Goal: Task Accomplishment & Management: Manage account settings

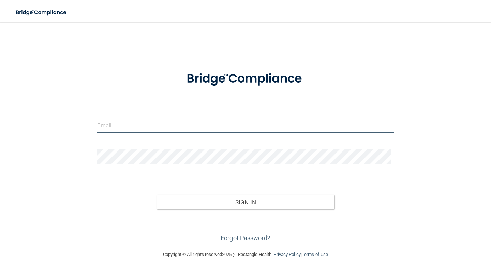
click at [229, 128] on input "email" at bounding box center [245, 124] width 297 height 15
type input "[EMAIL_ADDRESS][DOMAIN_NAME]"
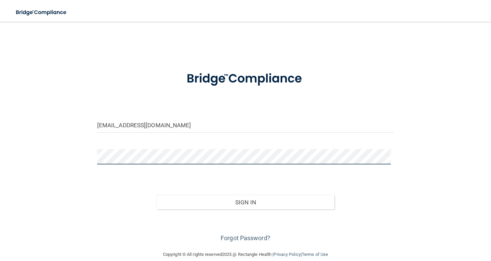
click at [157, 195] on button "Sign In" at bounding box center [246, 202] width 178 height 15
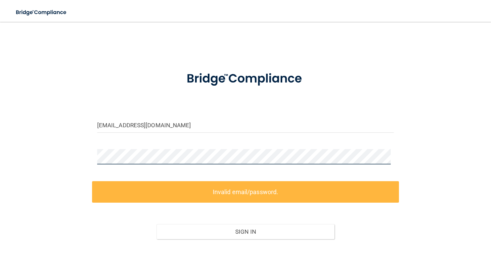
click at [95, 143] on div "sspencer@villagefamilydental.com Invalid email/password. You don't have permiss…" at bounding box center [246, 151] width 464 height 244
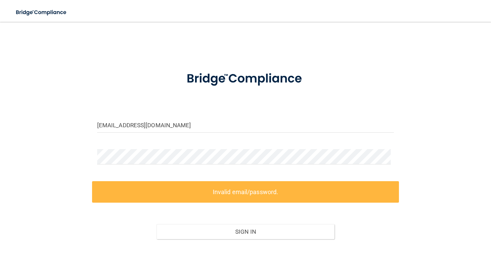
click at [91, 144] on div "sspencer@villagefamilydental.com Invalid email/password. You don't have permiss…" at bounding box center [246, 151] width 464 height 244
click at [88, 144] on div "sspencer@villagefamilydental.com Invalid email/password. You don't have permiss…" at bounding box center [246, 151] width 464 height 244
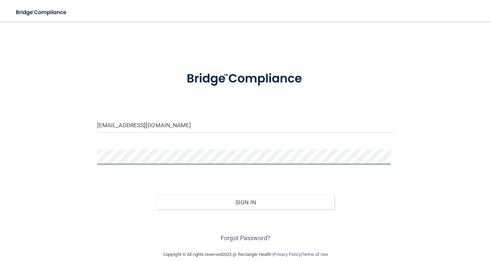
click at [157, 195] on button "Sign In" at bounding box center [246, 202] width 178 height 15
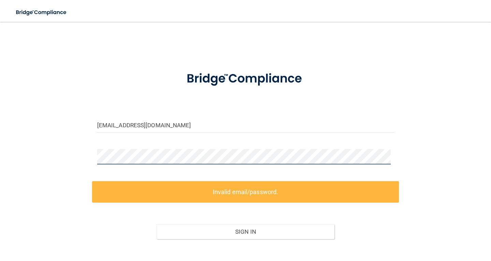
click at [86, 141] on div "sspencer@villagefamilydental.com Invalid email/password. You don't have permiss…" at bounding box center [246, 151] width 464 height 244
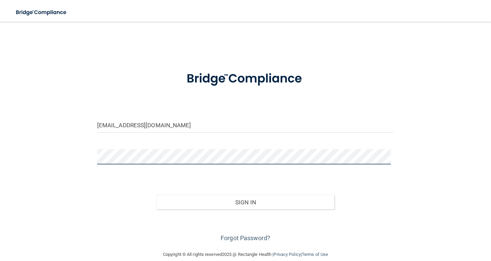
click at [157, 195] on button "Sign In" at bounding box center [246, 202] width 178 height 15
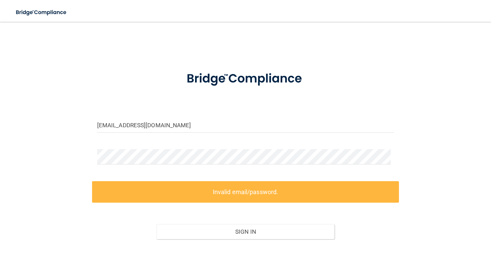
click at [442, 174] on div "sspencer@villagefamilydental.com Invalid email/password. You don't have permiss…" at bounding box center [246, 151] width 464 height 244
click at [268, 193] on label "Invalid email/password." at bounding box center [245, 191] width 307 height 21
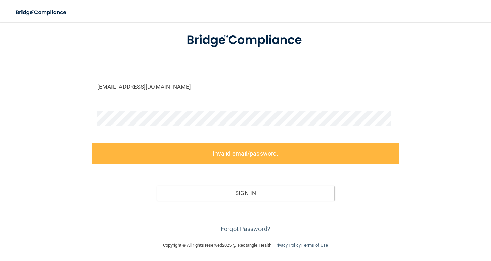
scroll to position [39, 0]
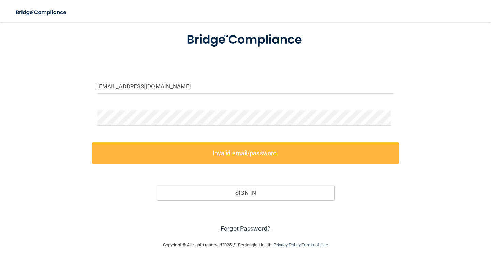
click at [256, 229] on link "Forgot Password?" at bounding box center [246, 228] width 50 height 7
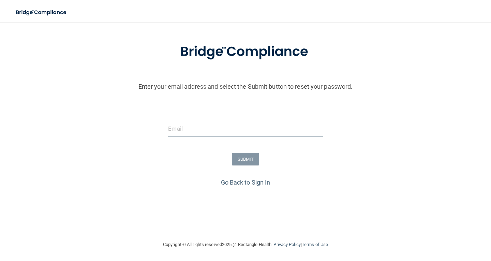
click at [243, 130] on input "email" at bounding box center [245, 128] width 155 height 15
type input "[EMAIL_ADDRESS][DOMAIN_NAME]"
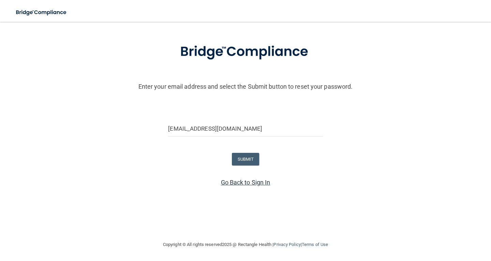
click at [237, 181] on link "Go Back to Sign In" at bounding box center [245, 182] width 49 height 7
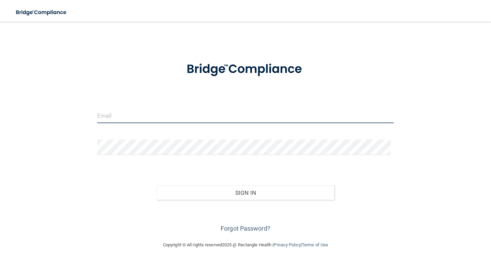
click at [198, 116] on input "email" at bounding box center [245, 115] width 297 height 15
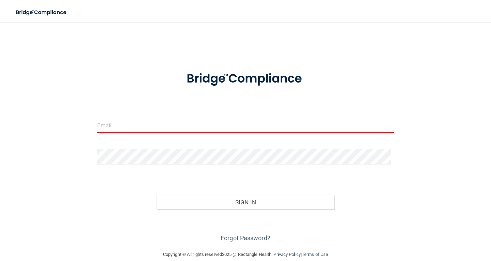
click at [183, 127] on input "email" at bounding box center [245, 124] width 297 height 15
type input "[EMAIL_ADDRESS][DOMAIN_NAME]"
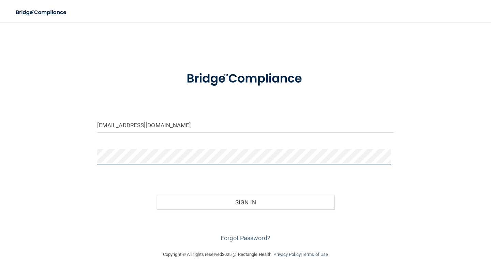
click at [157, 195] on button "Sign In" at bounding box center [246, 202] width 178 height 15
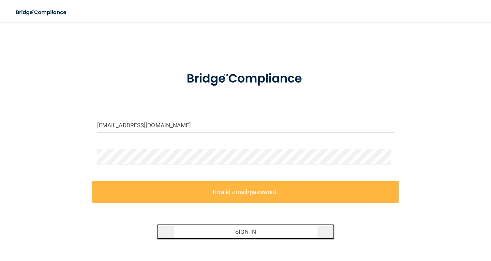
click at [254, 230] on button "Sign In" at bounding box center [246, 231] width 178 height 15
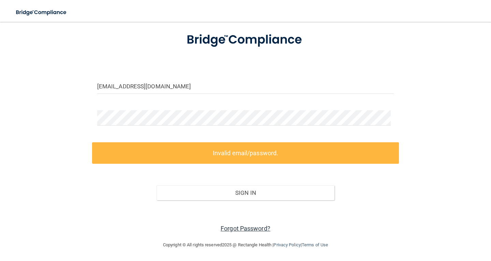
click at [251, 228] on link "Forgot Password?" at bounding box center [246, 228] width 50 height 7
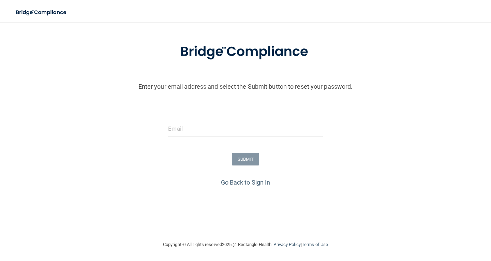
scroll to position [29, 0]
drag, startPoint x: 230, startPoint y: 130, endPoint x: 229, endPoint y: 125, distance: 5.1
click at [230, 130] on input "email" at bounding box center [245, 128] width 155 height 15
click at [230, 128] on input "email" at bounding box center [245, 128] width 155 height 15
type input "[EMAIL_ADDRESS][DOMAIN_NAME]"
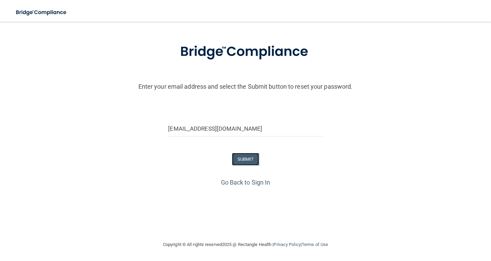
click at [246, 157] on button "SUBMIT" at bounding box center [246, 159] width 28 height 13
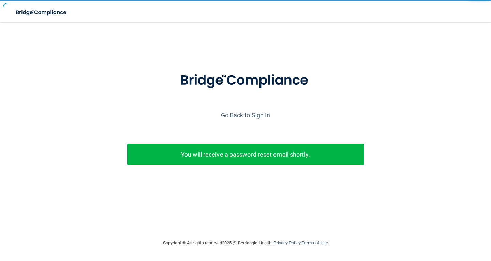
scroll to position [0, 0]
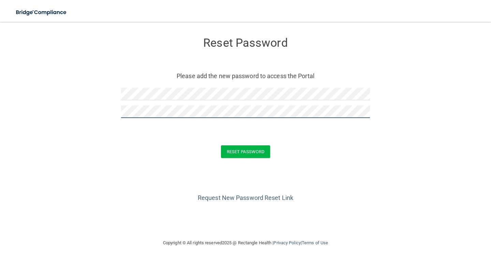
click at [221, 145] on button "Reset Password" at bounding box center [245, 151] width 49 height 13
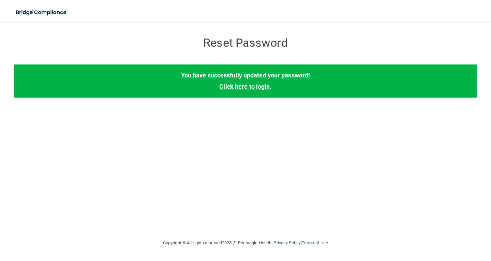
click at [238, 89] on link "Click here to login" at bounding box center [244, 86] width 51 height 7
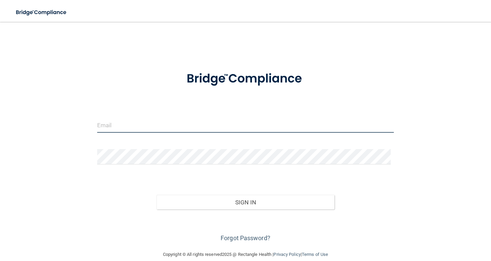
click at [224, 124] on input "email" at bounding box center [245, 124] width 297 height 15
type input "[EMAIL_ADDRESS][DOMAIN_NAME]"
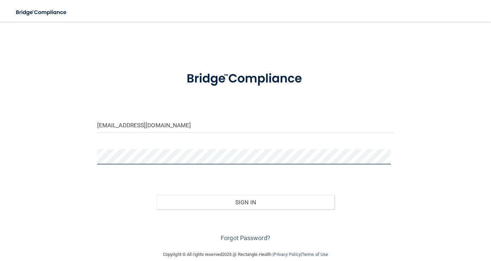
click at [157, 195] on button "Sign In" at bounding box center [246, 202] width 178 height 15
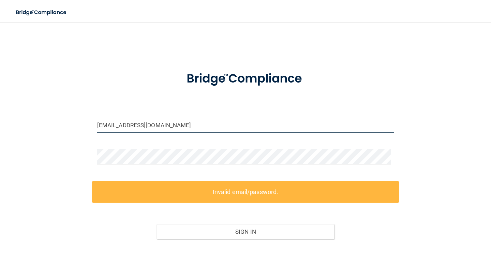
drag, startPoint x: 204, startPoint y: 122, endPoint x: 0, endPoint y: 111, distance: 204.4
click at [0, 111] on main "[EMAIL_ADDRESS][DOMAIN_NAME] Invalid email/password. You don't have permission …" at bounding box center [245, 141] width 491 height 239
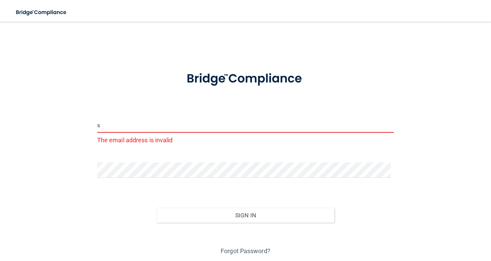
type input "[EMAIL_ADDRESS][DOMAIN_NAME]"
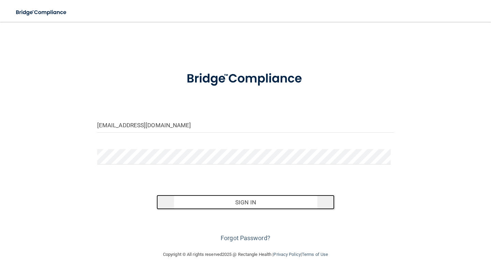
click at [227, 204] on button "Sign In" at bounding box center [246, 202] width 178 height 15
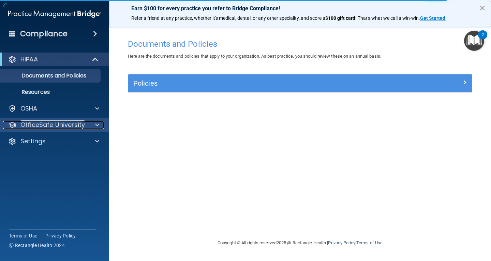
click at [52, 127] on p "OfficeSafe University" at bounding box center [52, 125] width 64 height 8
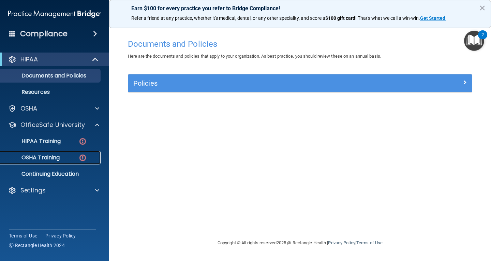
click at [58, 158] on p "OSHA Training" at bounding box center [31, 157] width 55 height 7
